Goal: Task Accomplishment & Management: Manage account settings

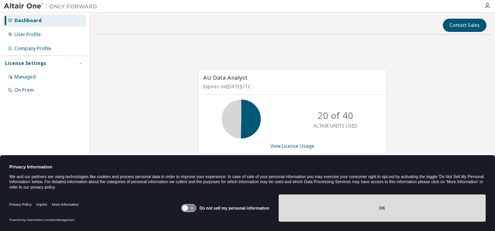
click at [381, 213] on button "OK" at bounding box center [381, 207] width 207 height 27
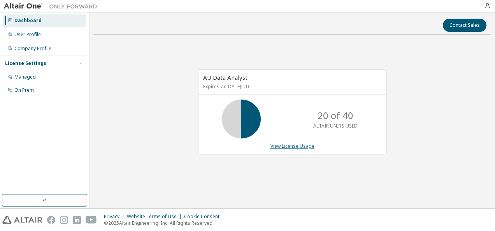
click at [299, 148] on link "View License Usage" at bounding box center [292, 146] width 44 height 7
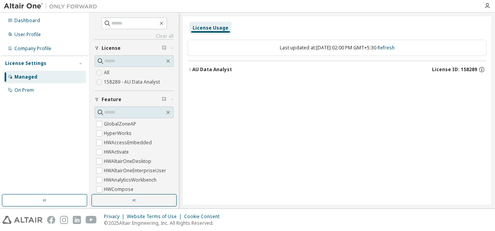
click at [132, 80] on label "158289 - AU Data Analyst" at bounding box center [133, 81] width 58 height 9
click at [40, 48] on div "Company Profile" at bounding box center [32, 48] width 37 height 6
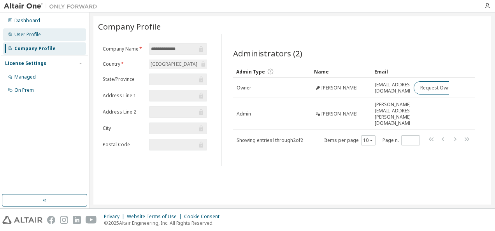
click at [28, 35] on div "User Profile" at bounding box center [27, 34] width 26 height 6
